Goal: Check status: Check status

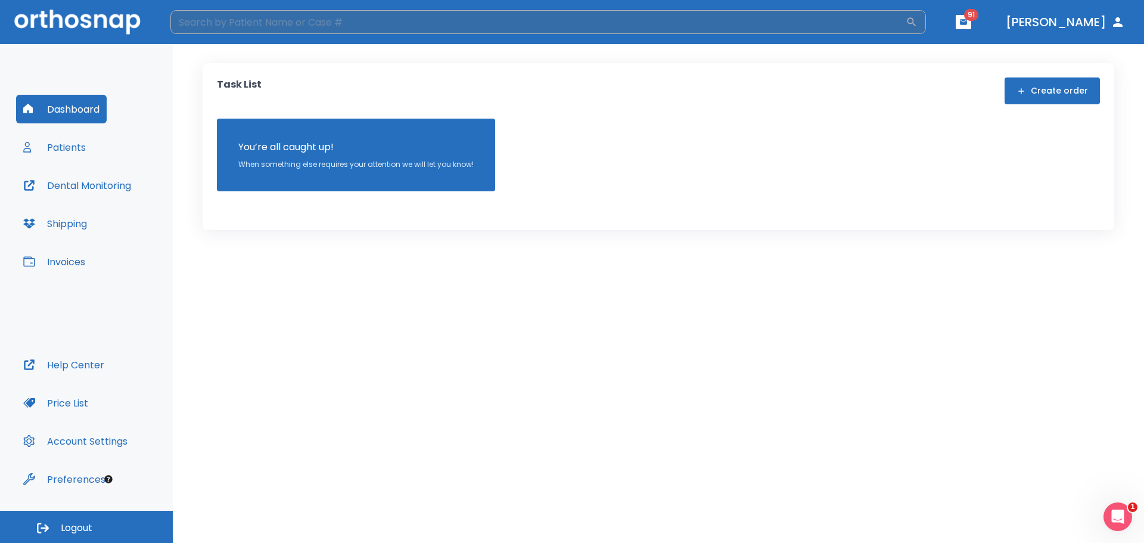
click at [412, 25] on input "search" at bounding box center [537, 22] width 735 height 24
type input "n"
click at [77, 151] on button "Patients" at bounding box center [54, 147] width 77 height 29
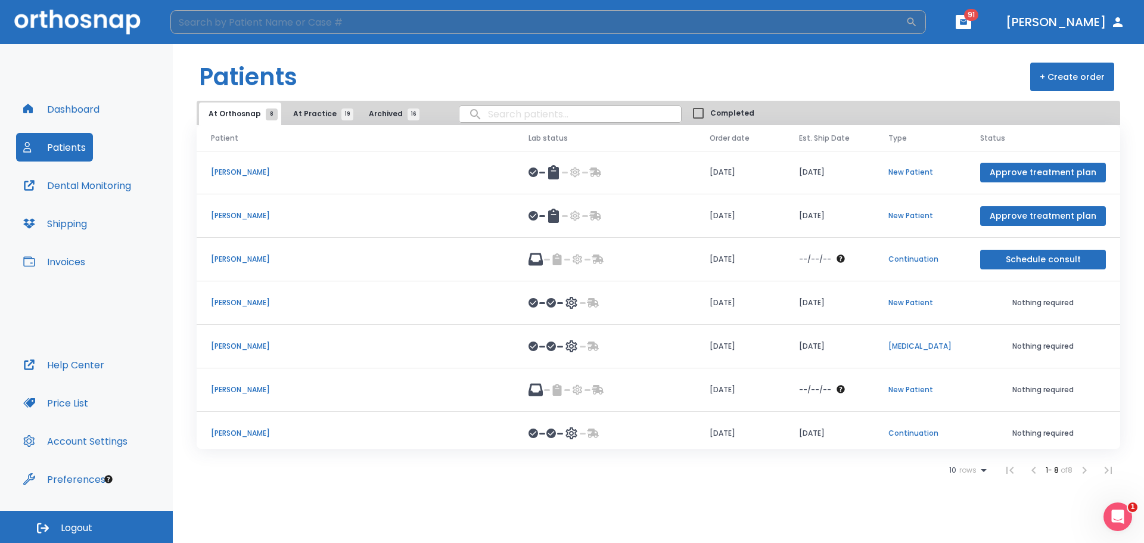
click at [284, 24] on input "search" at bounding box center [537, 22] width 735 height 24
type input "nicko"
click at [244, 391] on p "[PERSON_NAME]" at bounding box center [355, 389] width 289 height 11
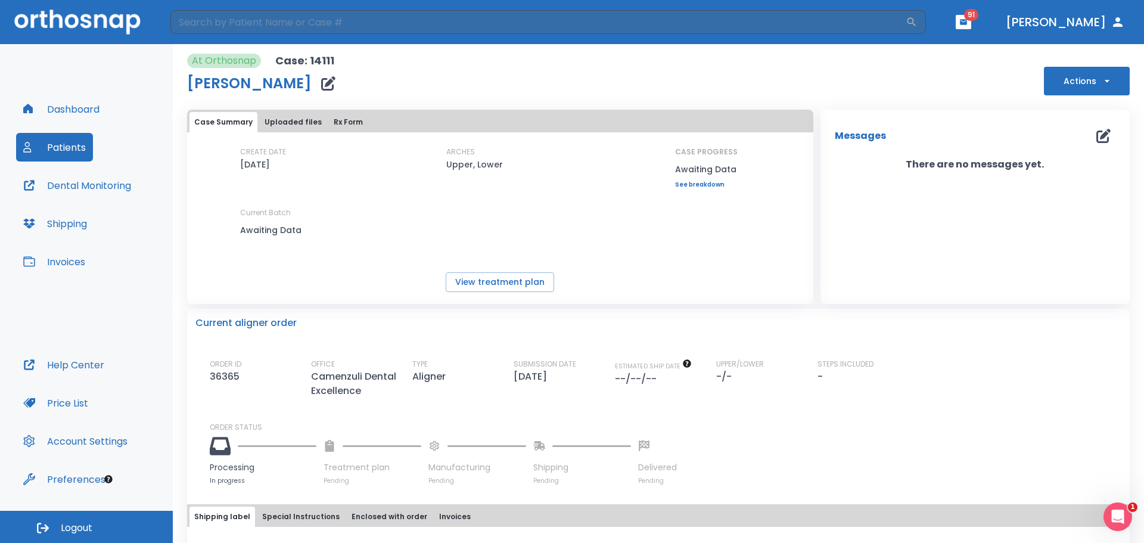
click at [304, 121] on button "Uploaded files" at bounding box center [293, 122] width 67 height 20
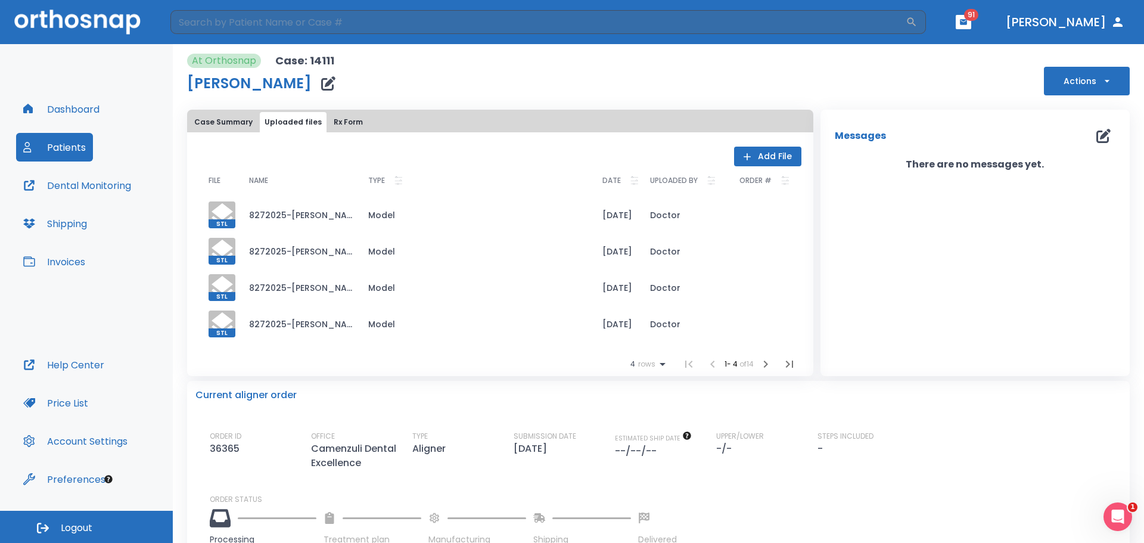
click at [368, 116] on div "Case Summary Uploaded files Rx Form" at bounding box center [499, 122] width 621 height 20
click at [335, 124] on button "Rx Form" at bounding box center [348, 122] width 39 height 20
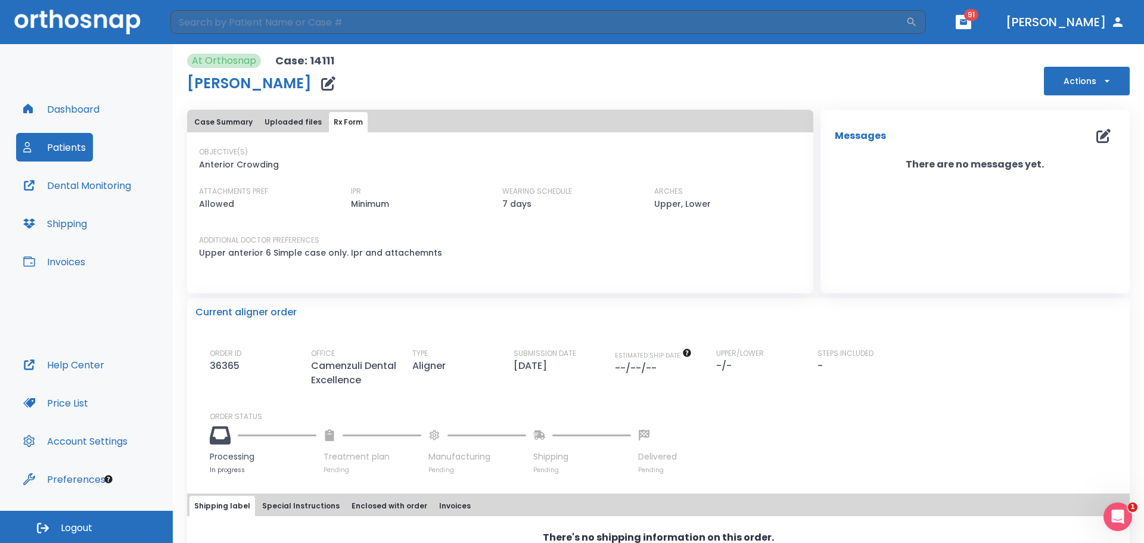
click at [235, 126] on button "Case Summary" at bounding box center [223, 122] width 68 height 20
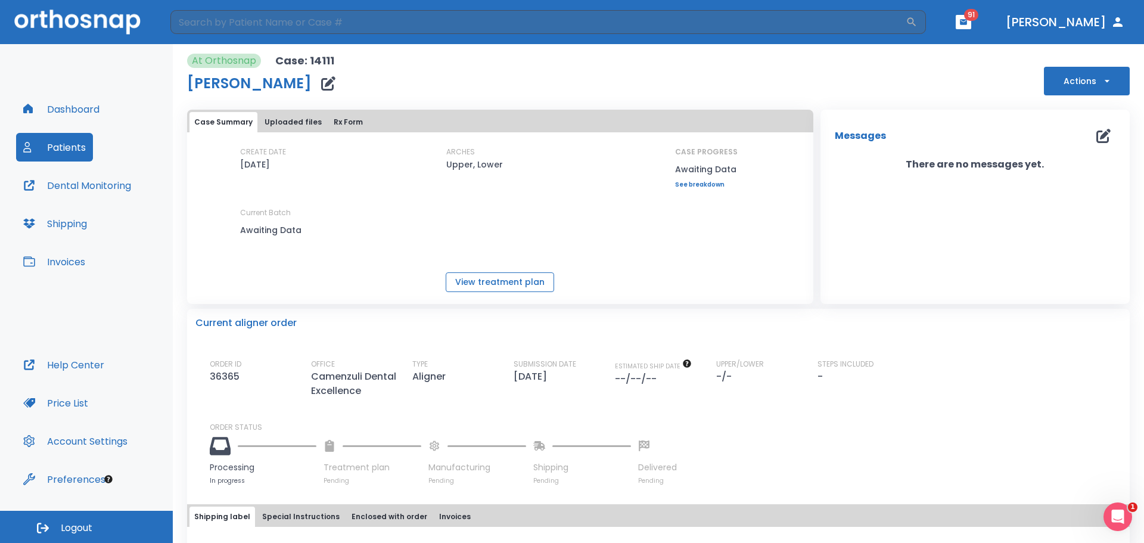
click at [494, 282] on button "View treatment plan" at bounding box center [500, 282] width 108 height 20
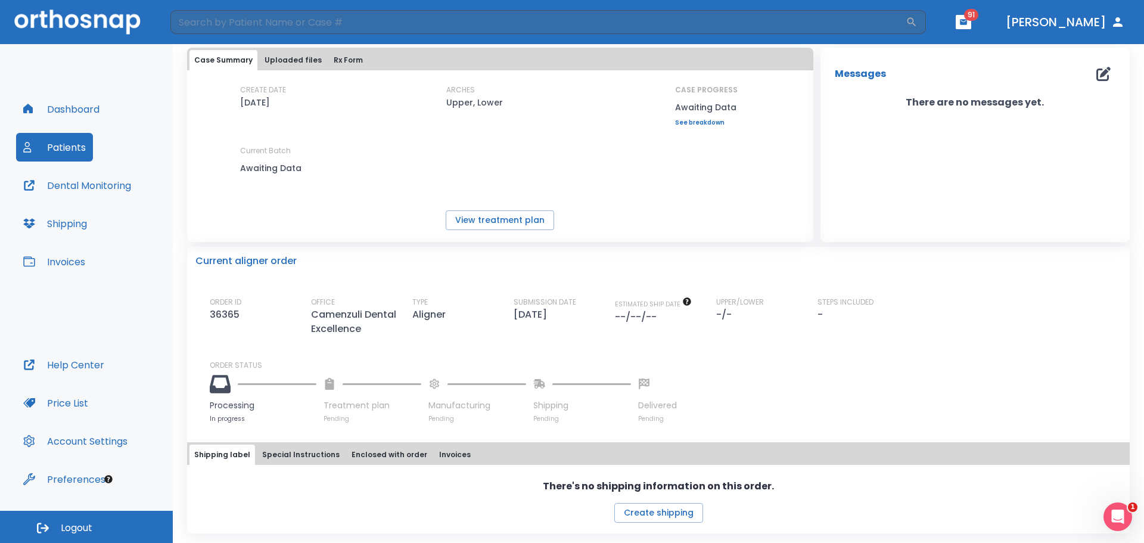
click at [301, 60] on button "Uploaded files" at bounding box center [293, 60] width 67 height 20
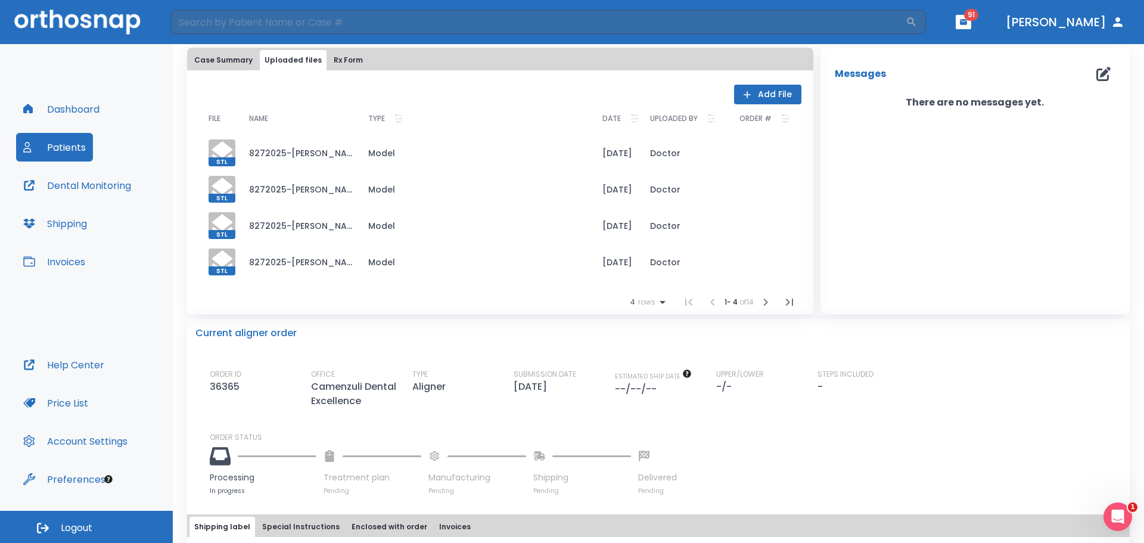
click at [353, 60] on button "Rx Form" at bounding box center [348, 60] width 39 height 20
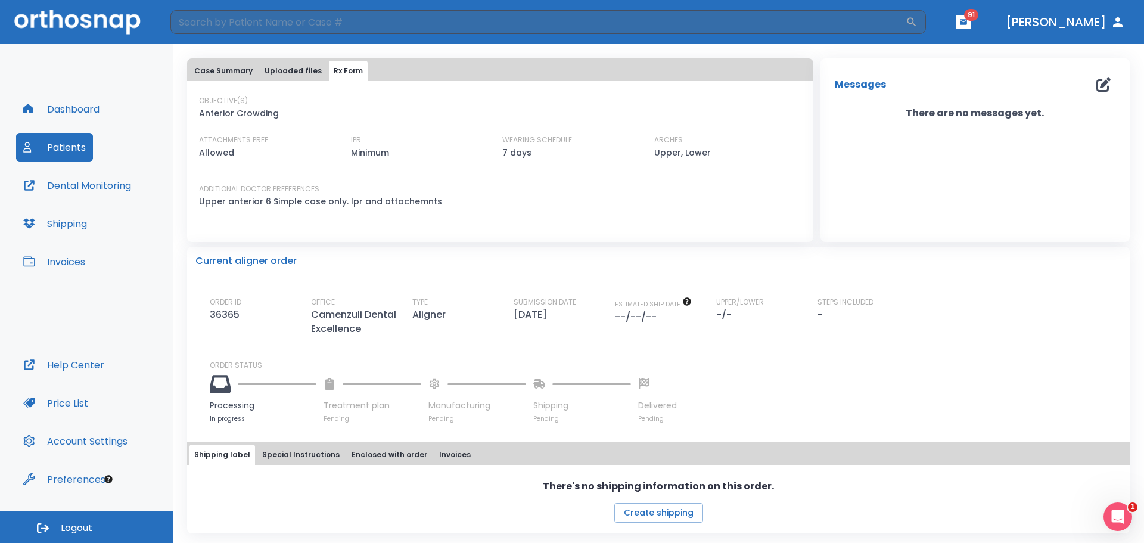
scroll to position [51, 0]
click at [247, 64] on button "Case Summary" at bounding box center [223, 71] width 68 height 20
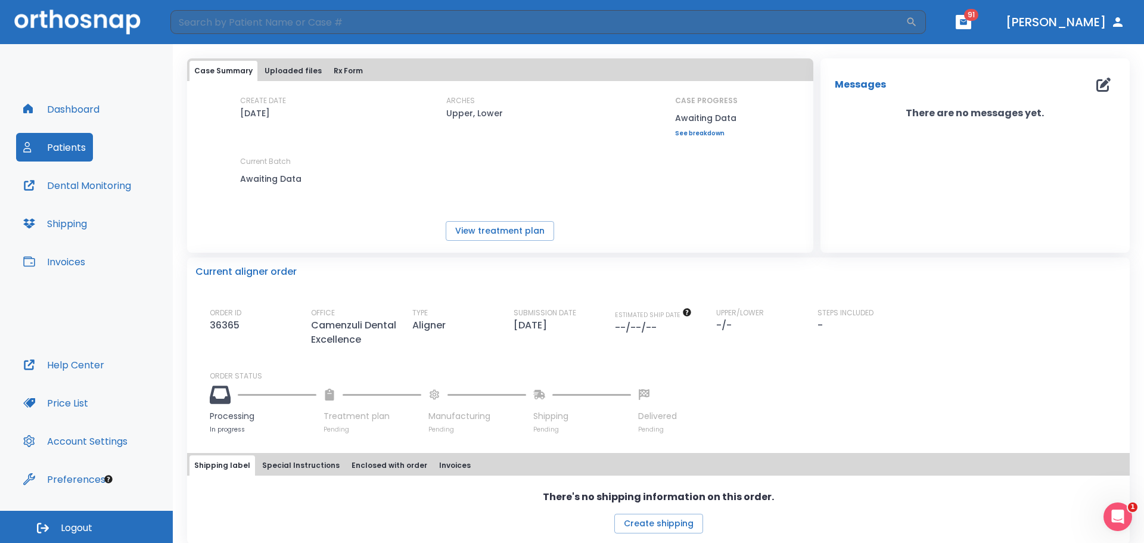
scroll to position [62, 0]
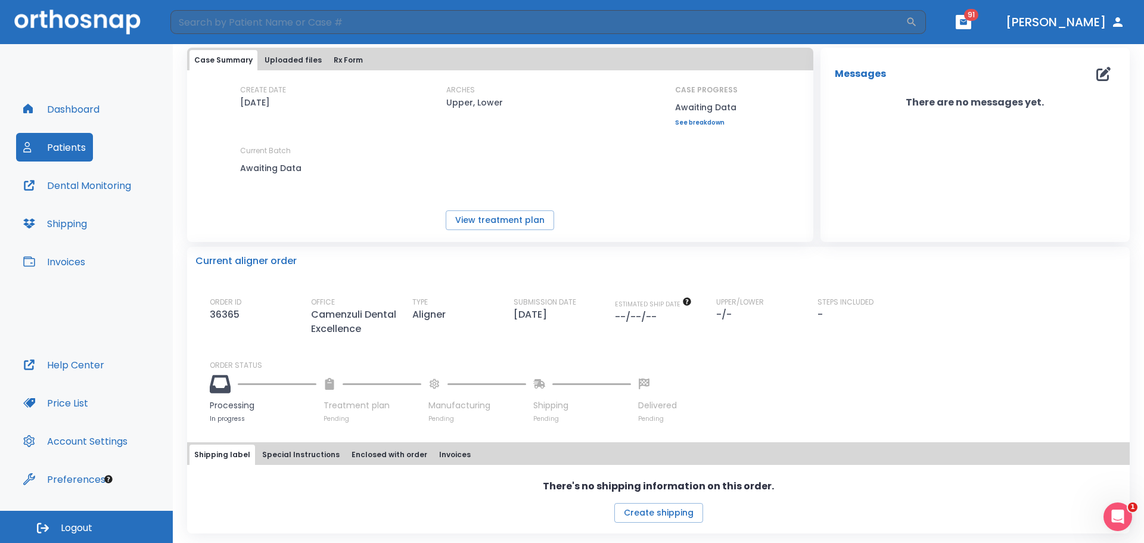
click at [292, 458] on button "Special Instructions" at bounding box center [300, 454] width 87 height 20
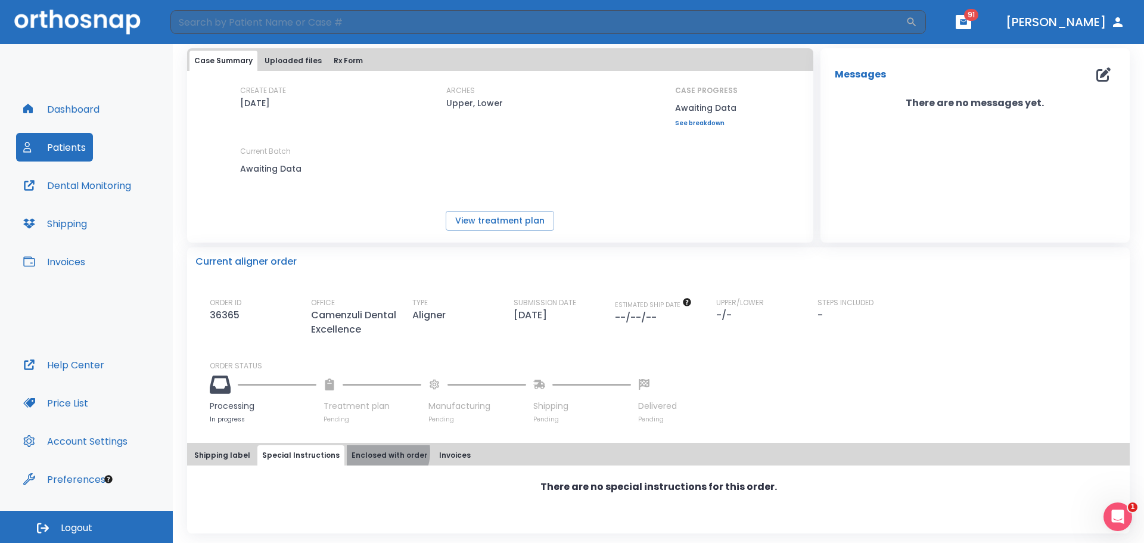
click at [374, 452] on button "Enclosed with order" at bounding box center [389, 455] width 85 height 20
click at [420, 452] on div "Shipping label Special Instructions Enclosed with order Invoices" at bounding box center [658, 455] width 938 height 20
click at [442, 456] on button "Invoices" at bounding box center [454, 455] width 41 height 20
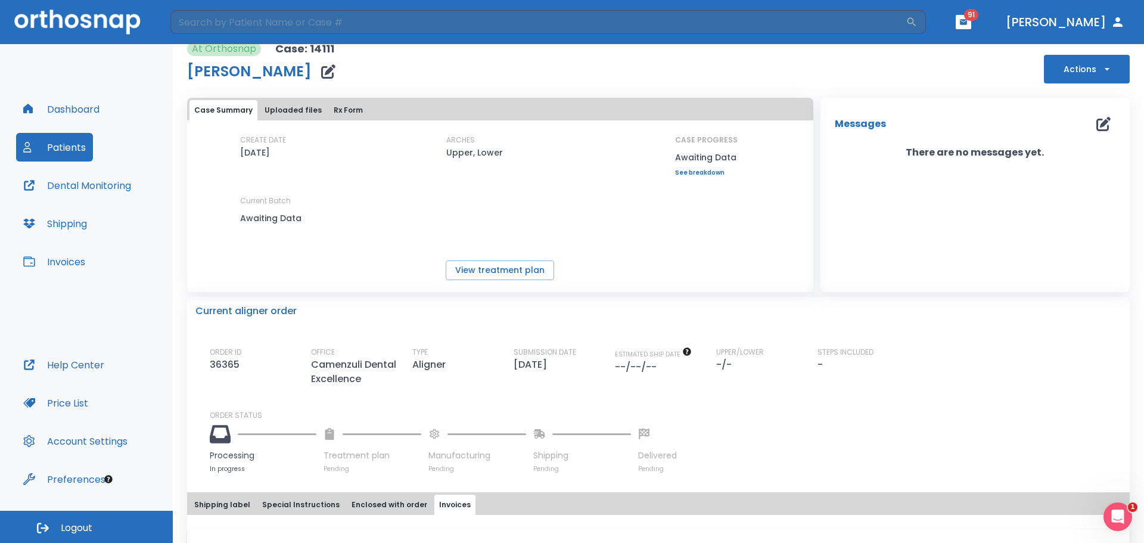
scroll to position [0, 0]
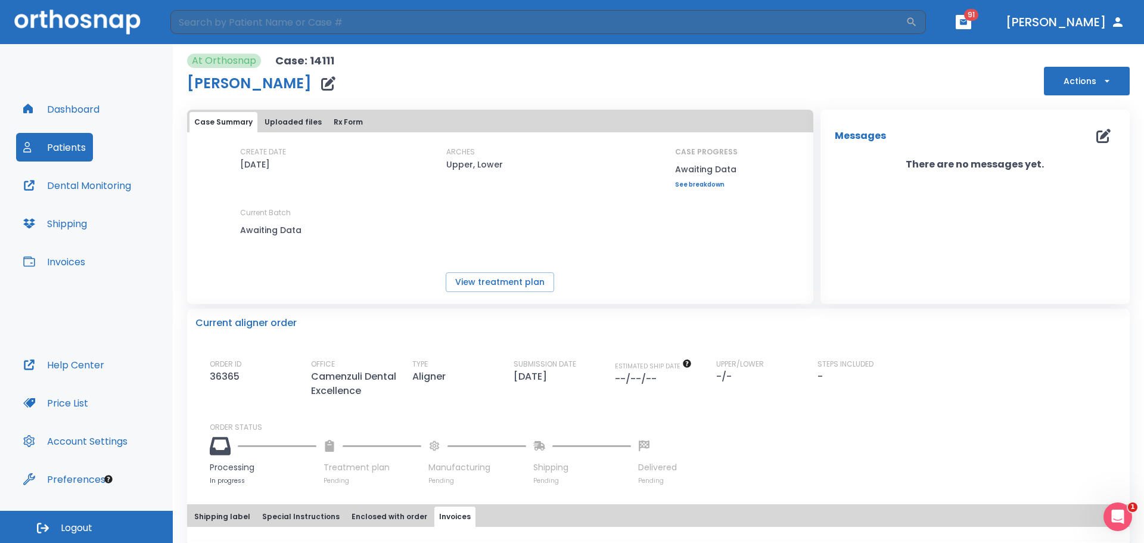
click at [285, 139] on div "CREATE DATE [DATE] ARCHES Upper, Lower CASE PROGRESS Awaiting Data Upper progre…" at bounding box center [500, 212] width 626 height 160
click at [295, 130] on button "Uploaded files" at bounding box center [293, 122] width 67 height 20
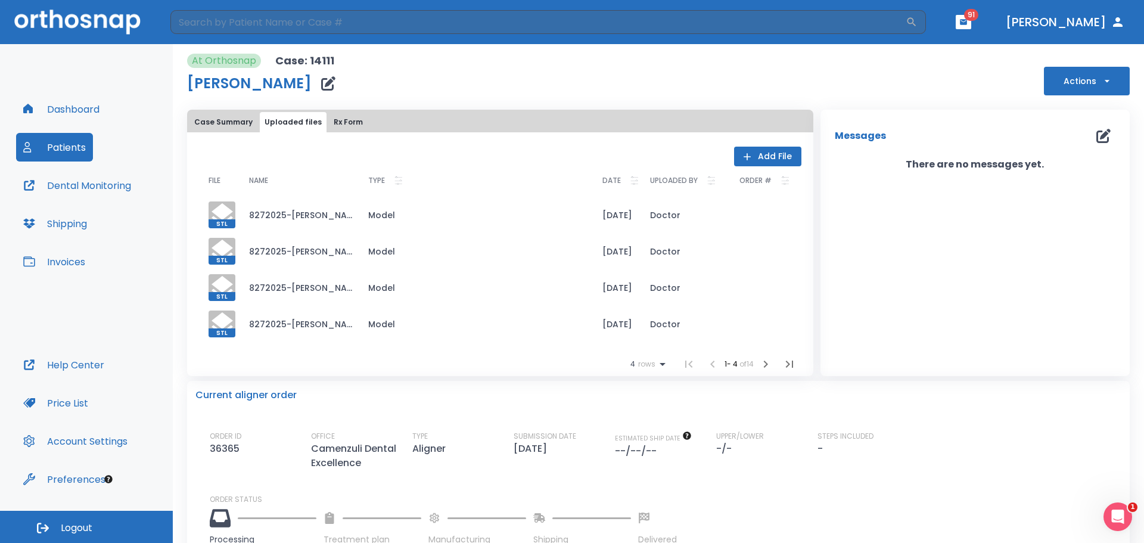
click at [343, 122] on button "Rx Form" at bounding box center [348, 122] width 39 height 20
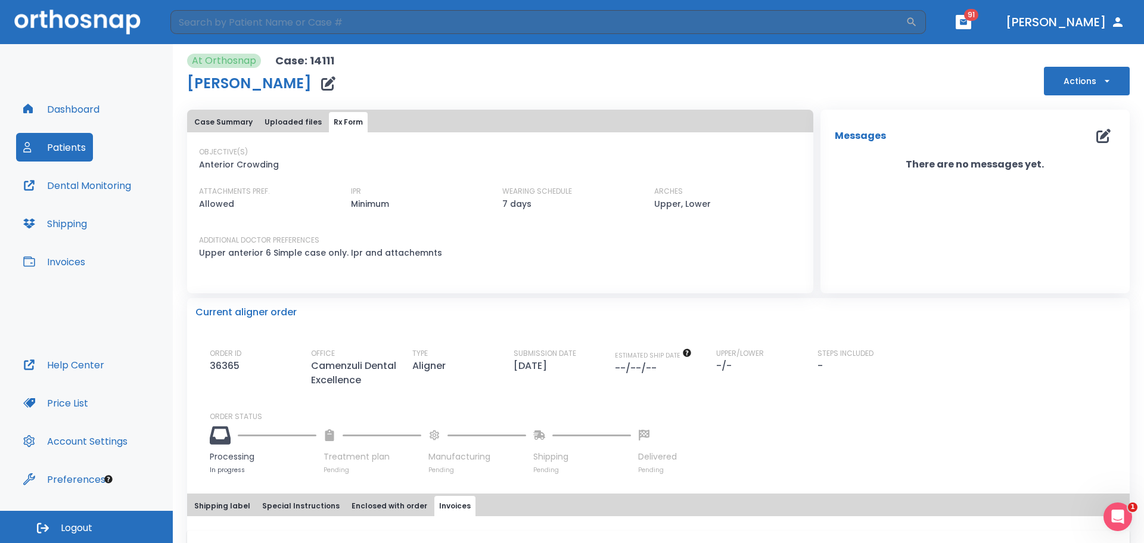
click at [240, 123] on button "Case Summary" at bounding box center [223, 122] width 68 height 20
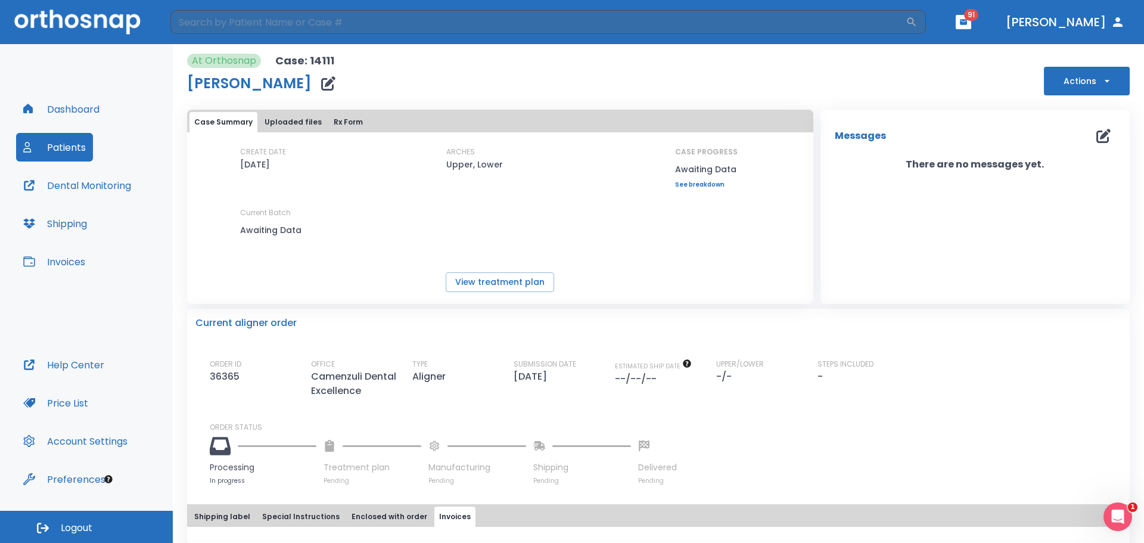
scroll to position [130, 0]
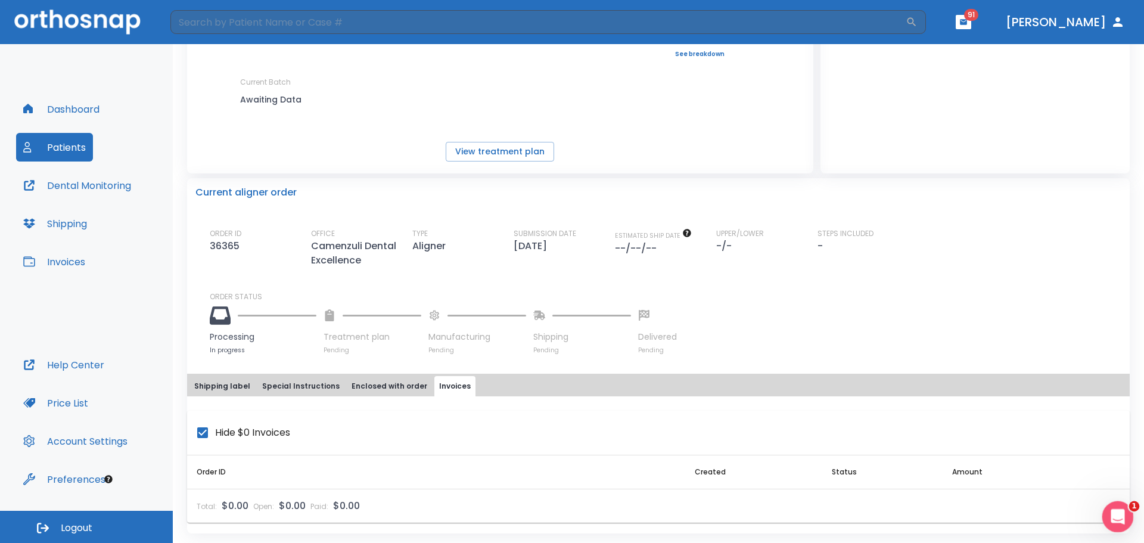
click at [1126, 515] on div "Open Intercom Messenger" at bounding box center [1115, 514] width 39 height 39
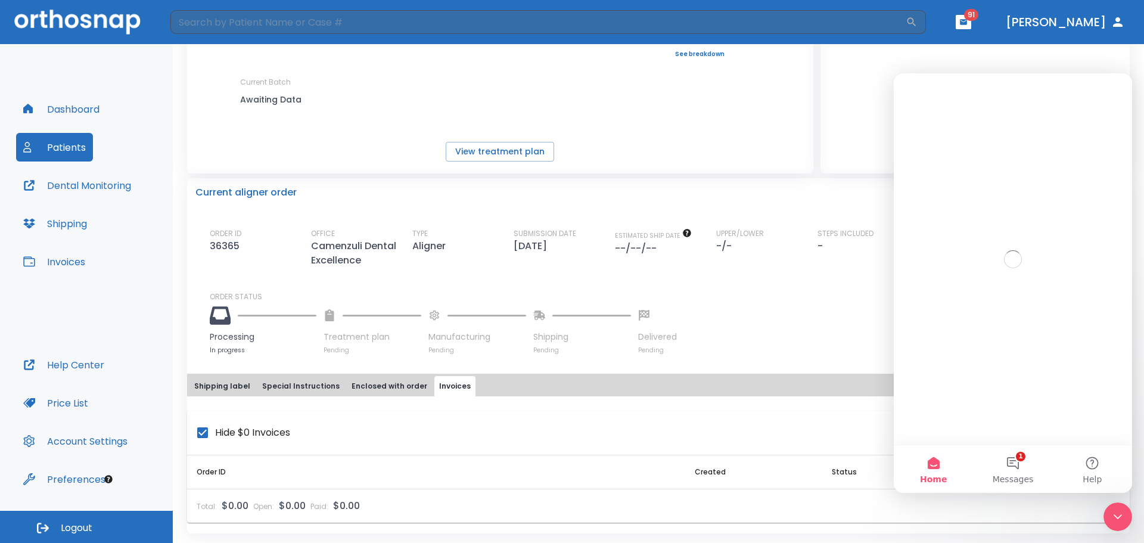
scroll to position [0, 0]
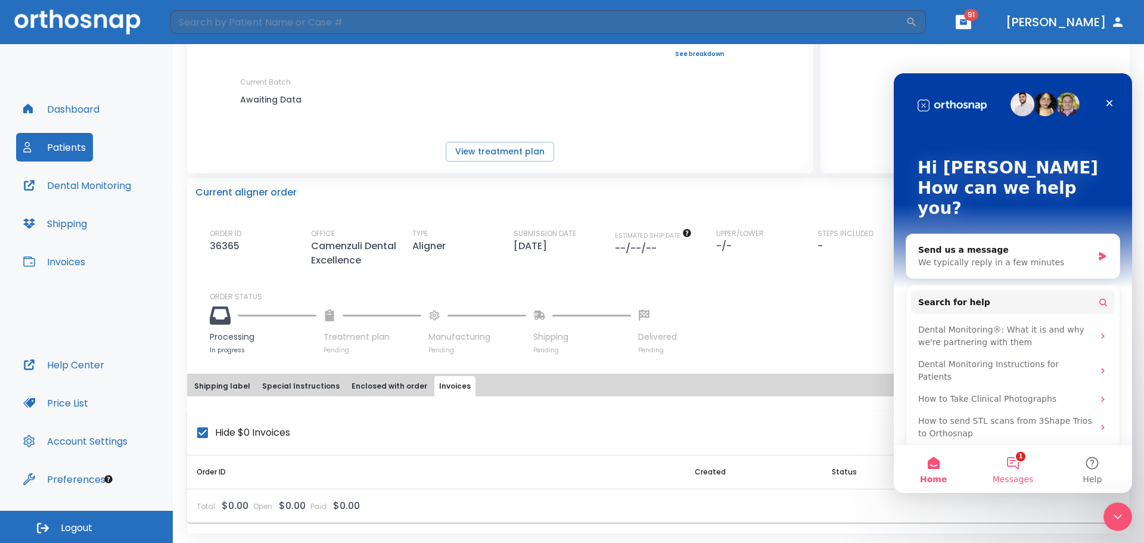
click at [1016, 475] on span "Messages" at bounding box center [1012, 479] width 41 height 8
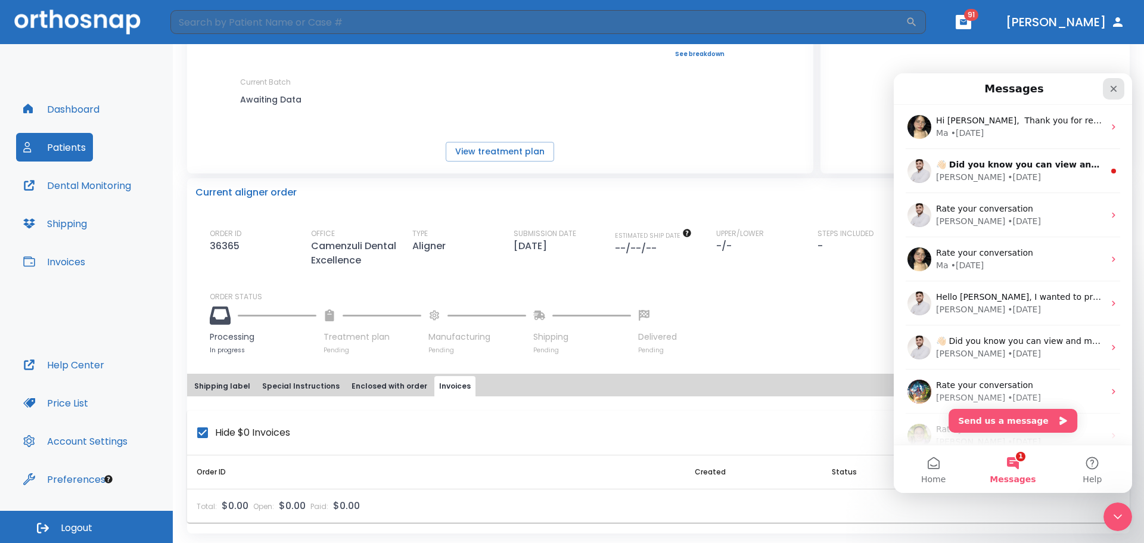
click at [1107, 90] on div "Close" at bounding box center [1113, 88] width 21 height 21
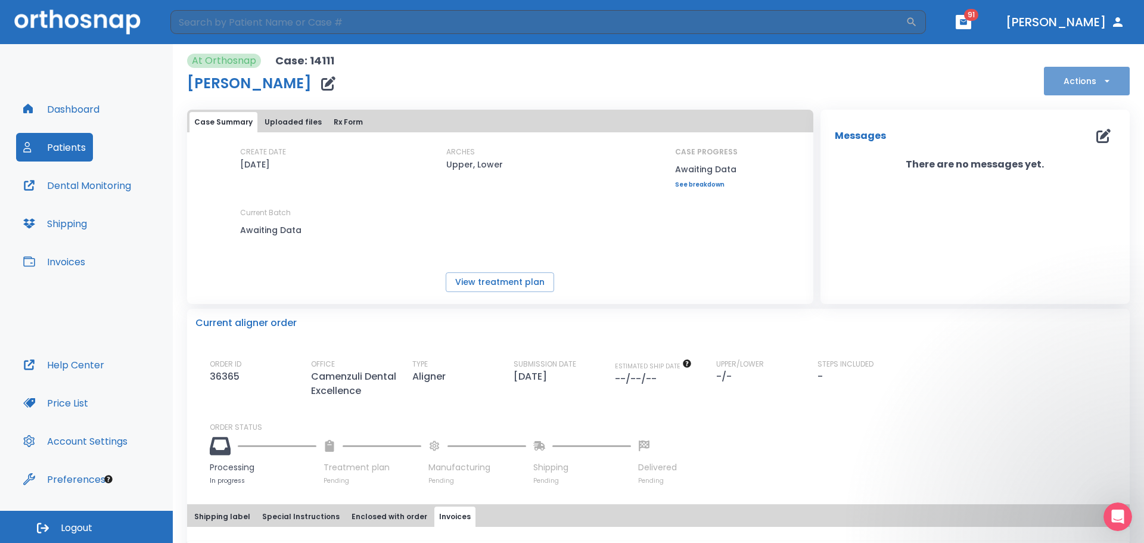
click at [1101, 75] on icon "button" at bounding box center [1107, 81] width 12 height 12
click at [1094, 77] on div at bounding box center [572, 271] width 1144 height 543
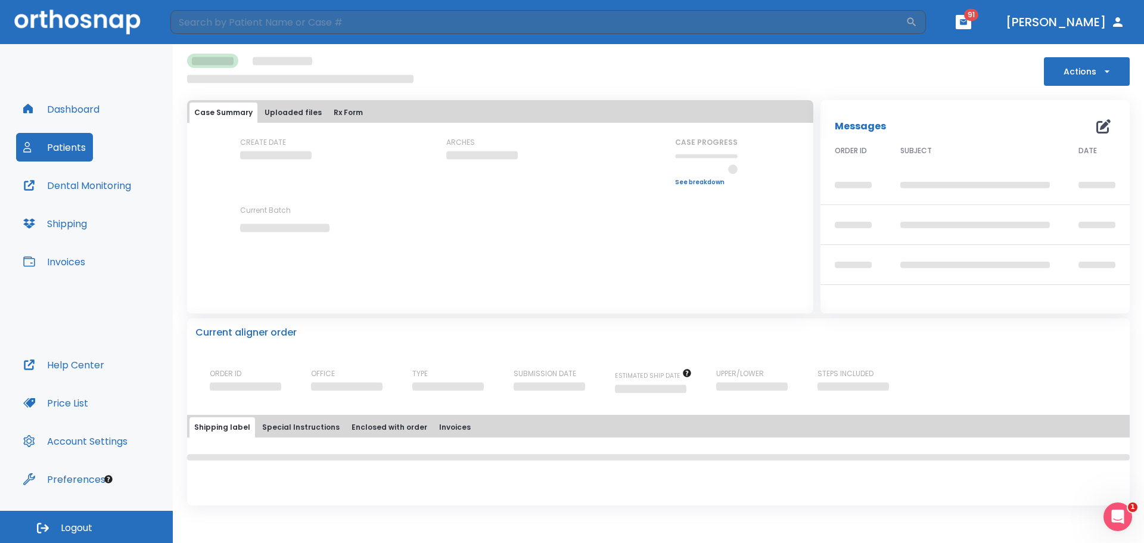
click at [82, 142] on button "Patients" at bounding box center [54, 147] width 77 height 29
